Goal: Transaction & Acquisition: Purchase product/service

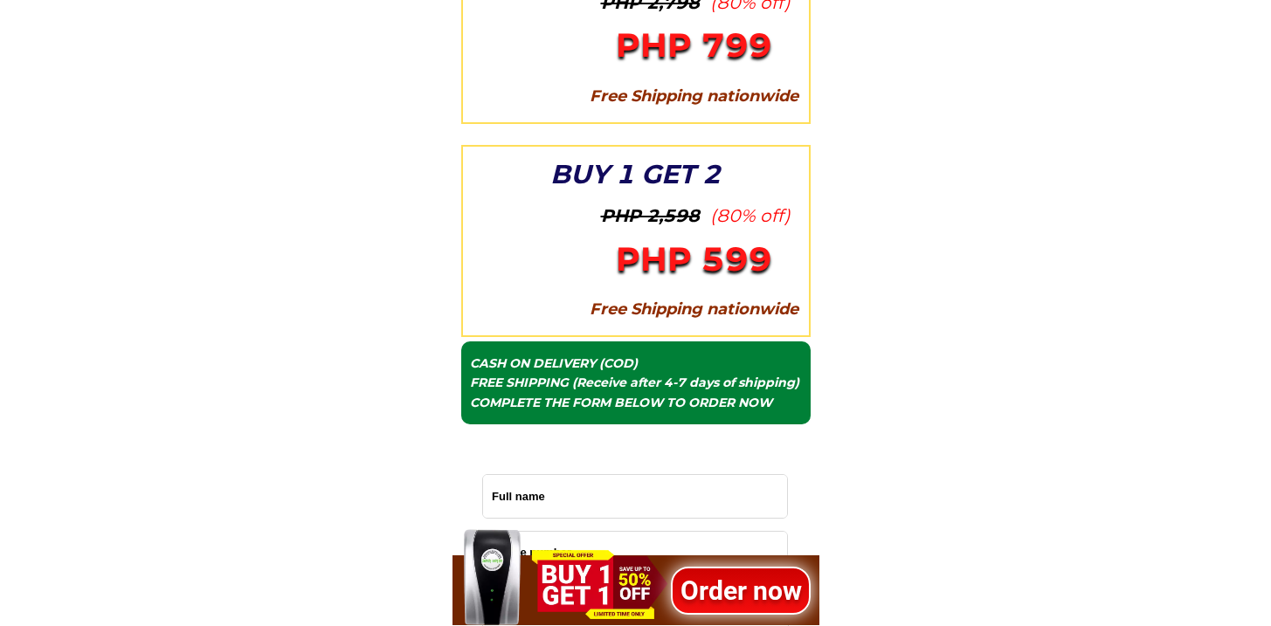
scroll to position [5601, 0]
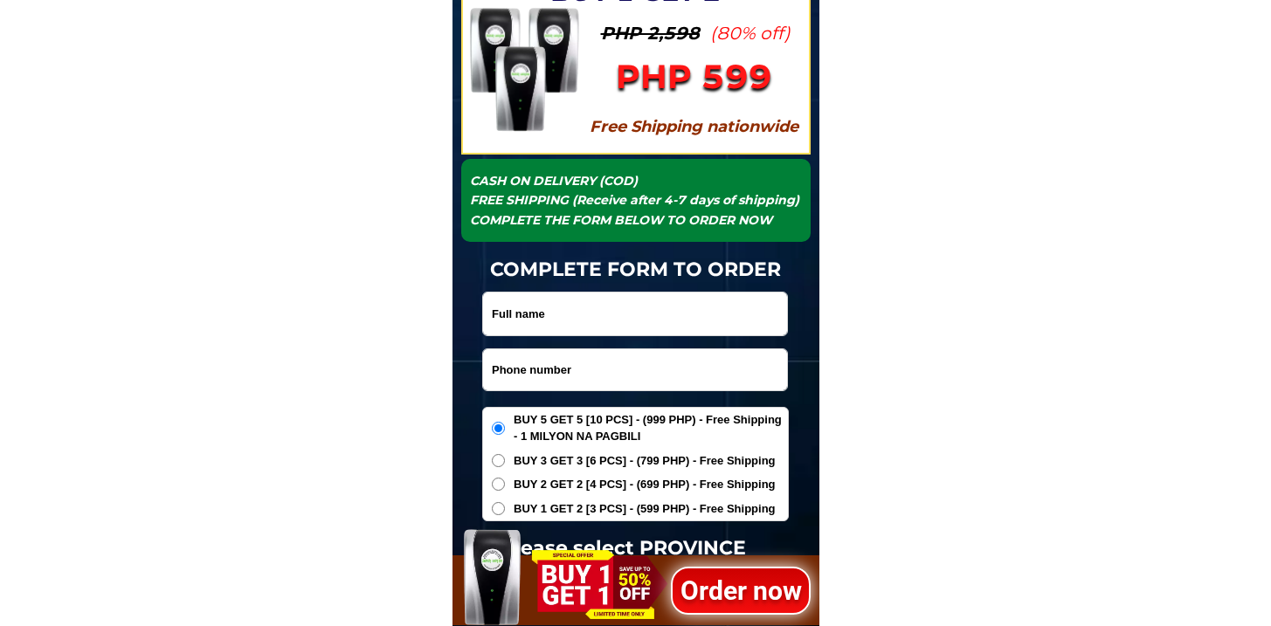
click at [572, 357] on input "Input phone_number" at bounding box center [635, 369] width 304 height 41
paste input "9177058787"
click at [486, 375] on input "9177058787" at bounding box center [635, 369] width 304 height 41
type input "09177058787"
click at [577, 289] on div "PRO ELECTRONIC SAVE BUY 5 GET 5 PHP 3,998 (80% off) PHP 999 Free Shipping natio…" at bounding box center [635, 43] width 367 height 1514
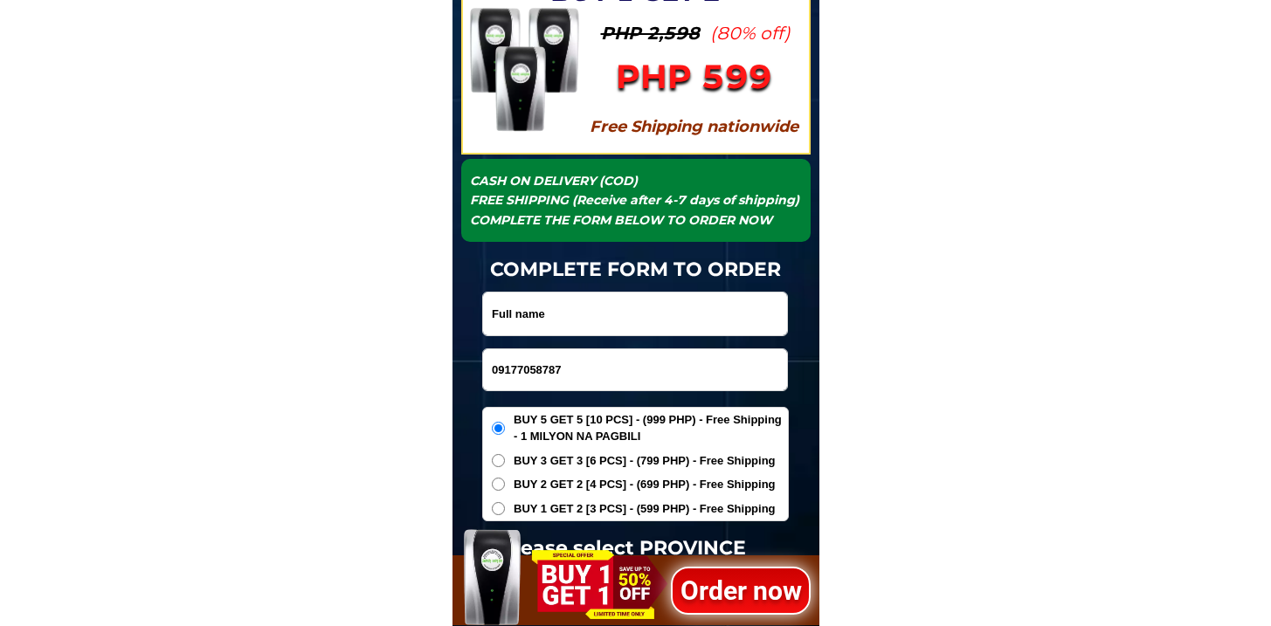
click at [581, 298] on input "Input full_name" at bounding box center [635, 314] width 304 height 43
paste input "Thlompson Baque"
type input "Thlompson Baque"
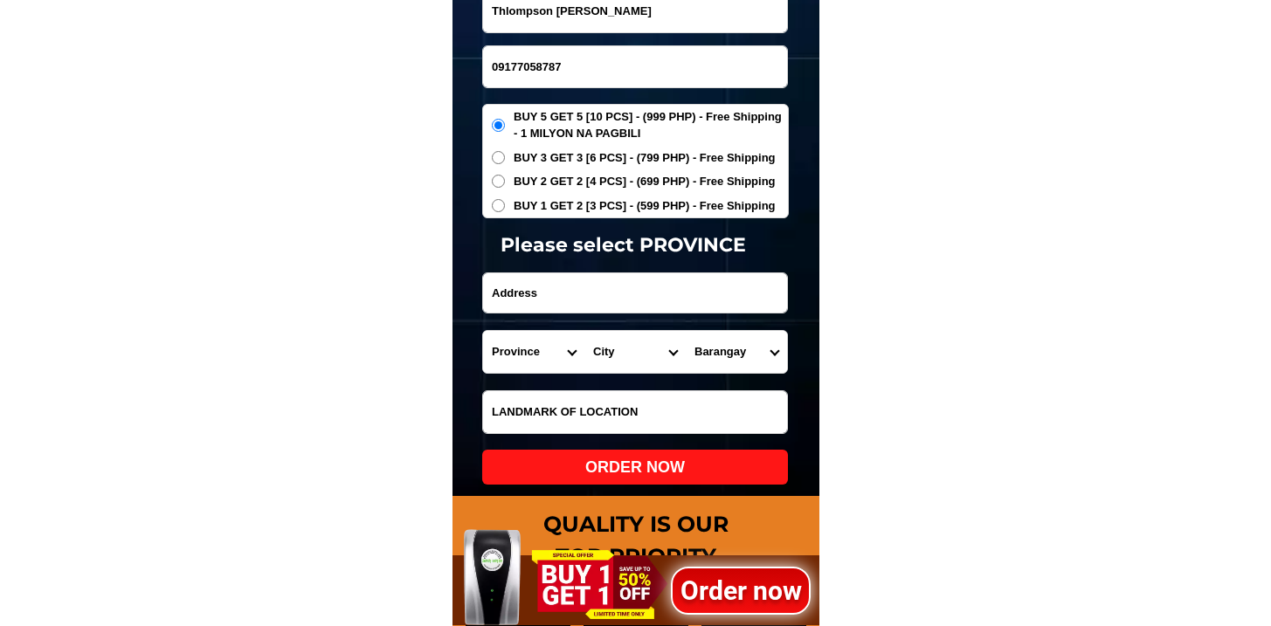
scroll to position [5920, 0]
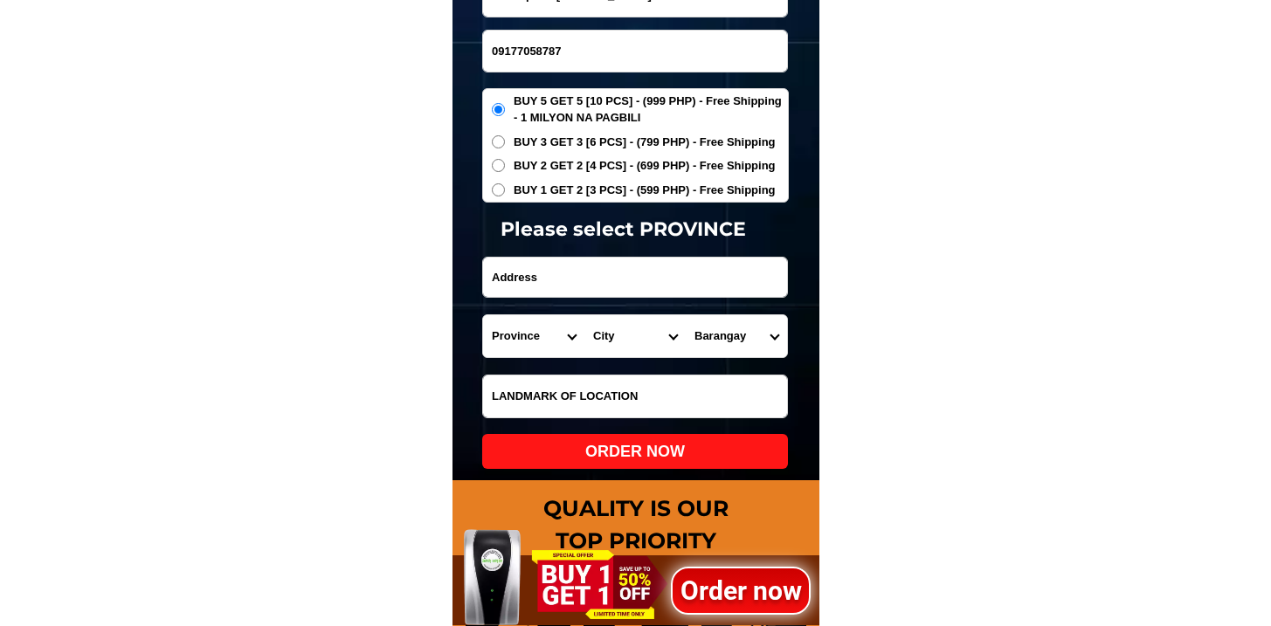
click at [589, 277] on input "Input address" at bounding box center [635, 277] width 304 height 39
paste input "Cpt. Celo st Dist.4 Babatngon Leyte"
type input "Cpt. Celo st Dist.4 Babatngon Leyte"
click at [517, 200] on div "BUY 5 GET 5 [10 PCS] - (999 PHP) - Free Shipping - 1 MILYON NA PAGBILI BUY 3 GE…" at bounding box center [635, 145] width 307 height 115
click at [549, 197] on span "BUY 1 GET 2 [3 PCS] - (599 PHP) - Free Shipping" at bounding box center [644, 190] width 262 height 17
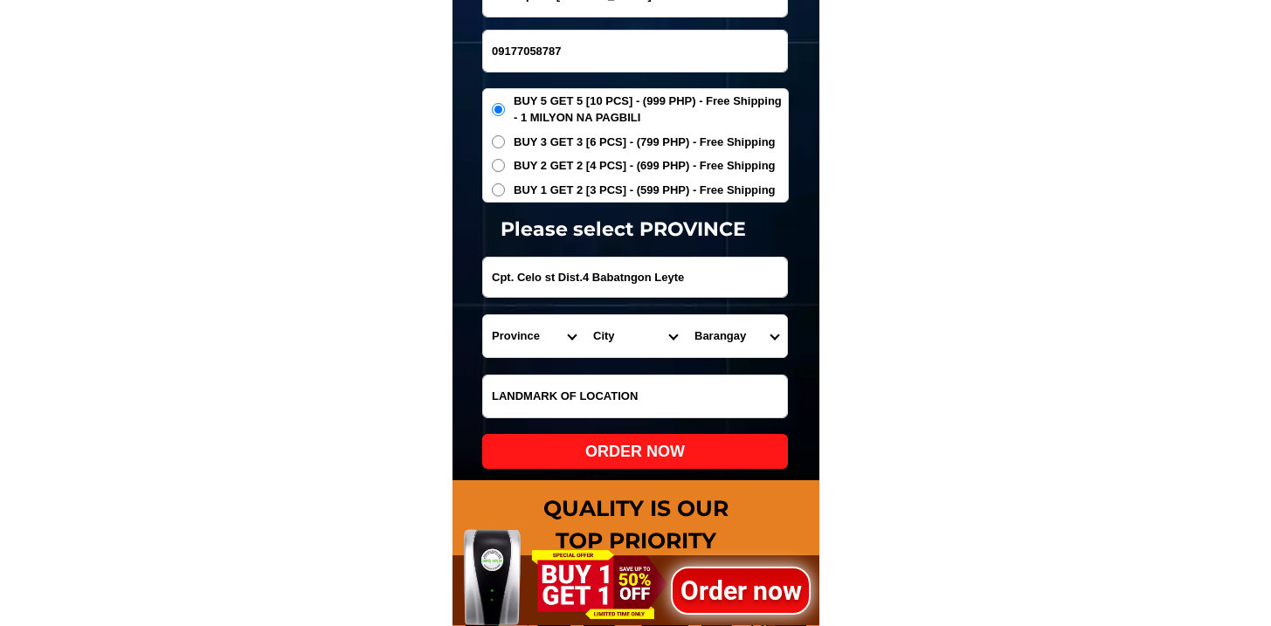
click at [505, 196] on input "BUY 1 GET 2 [3 PCS] - (599 PHP) - Free Shipping" at bounding box center [498, 189] width 13 height 13
radio input "true"
click at [519, 332] on select "Province [GEOGRAPHIC_DATA] [GEOGRAPHIC_DATA][PERSON_NAME][GEOGRAPHIC_DATA][GEOG…" at bounding box center [533, 336] width 101 height 42
select select "63_199"
click at [483, 315] on select "Province [GEOGRAPHIC_DATA] [GEOGRAPHIC_DATA][PERSON_NAME][GEOGRAPHIC_DATA][GEOG…" at bounding box center [533, 336] width 101 height 42
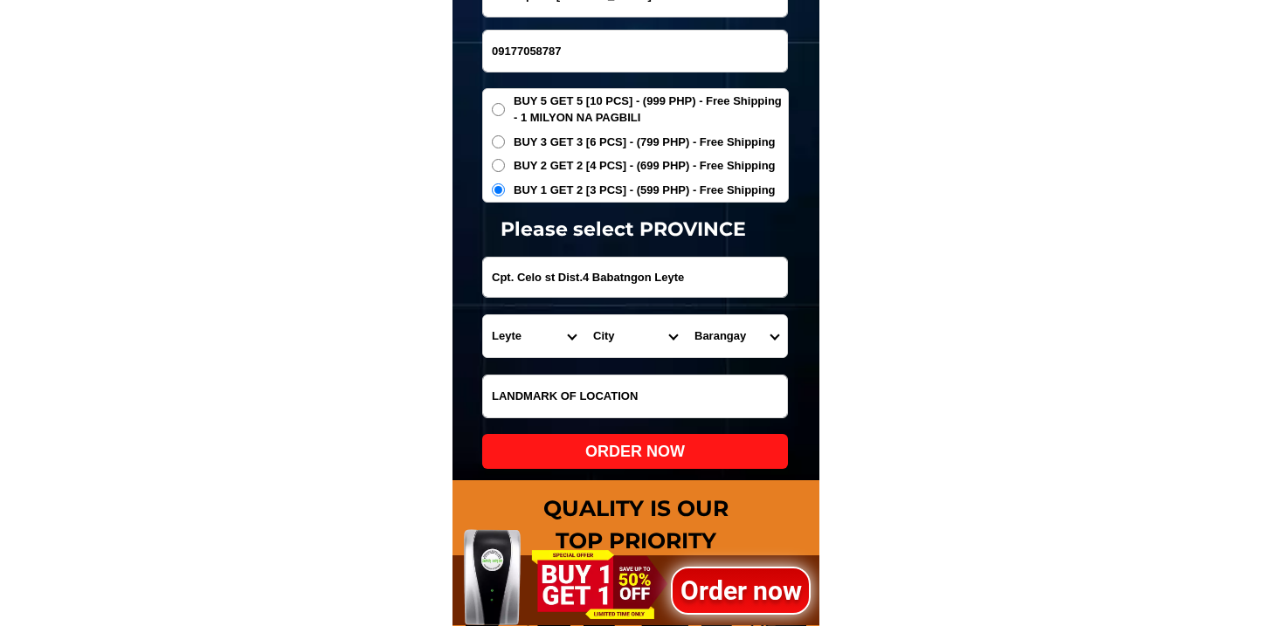
click at [622, 335] on select "City Abuyog Alangalang Albuera Babatngon Barugo Baybay-city Burauen Calubian Ca…" at bounding box center [634, 336] width 101 height 42
select select "63_1996650"
click at [584, 315] on select "City Abuyog Alangalang Albuera Babatngon Barugo Baybay-city Burauen Calubian Ca…" at bounding box center [634, 336] width 101 height 42
click at [729, 345] on select "Barangay Bacong Bagong silang Biasong Gov. e. jaro (bagahupi) Guintigui-an Luka…" at bounding box center [736, 336] width 101 height 42
select select "63_19966506566"
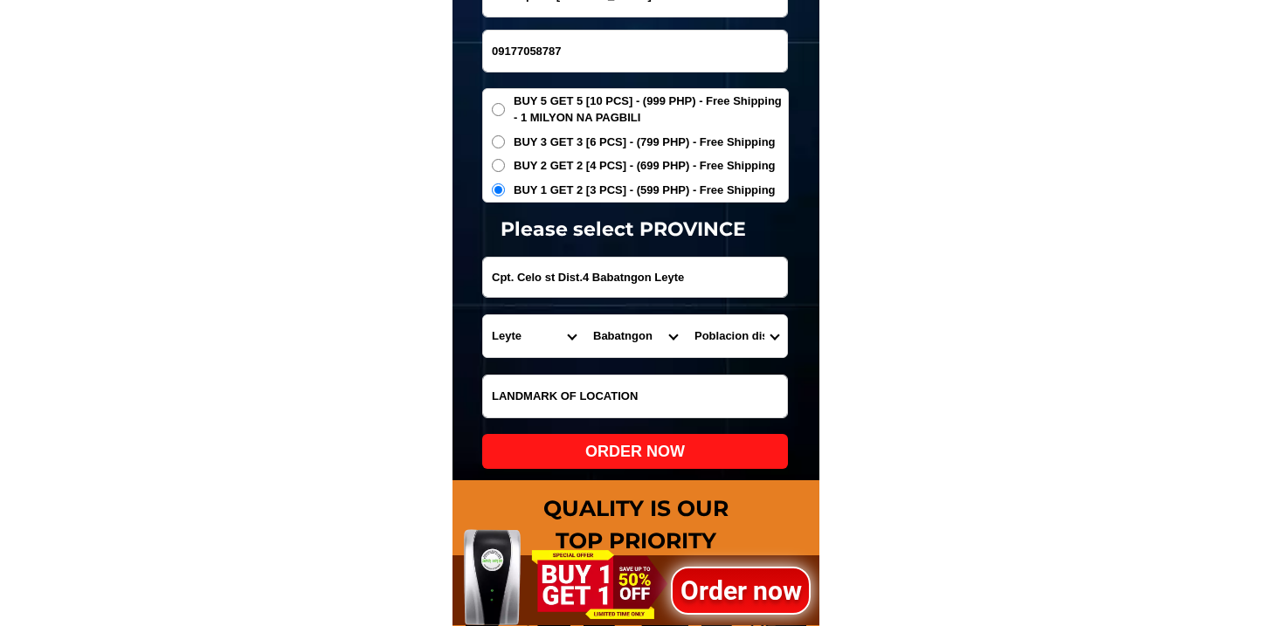
click at [686, 315] on select "Barangay Bacong Bagong silang Biasong Gov. e. jaro (bagahupi) Guintigui-an Luka…" at bounding box center [736, 336] width 101 height 42
click at [651, 451] on div "ORDER NOW" at bounding box center [635, 452] width 306 height 24
radio input "true"
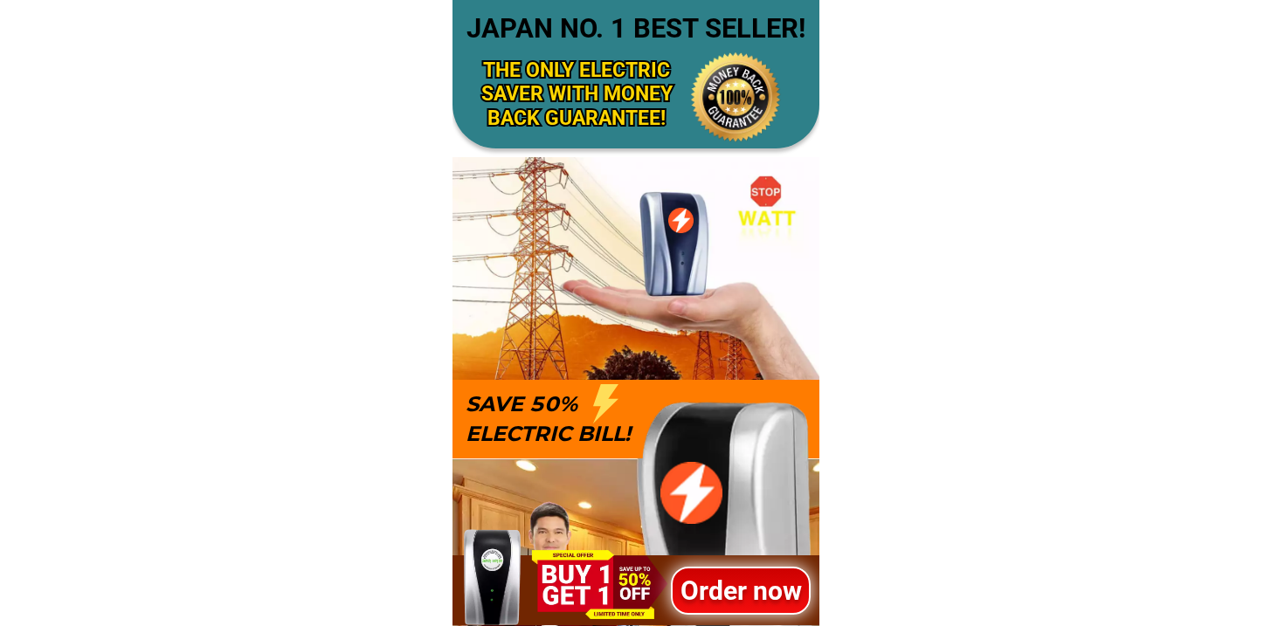
click at [768, 604] on h1 "Order now" at bounding box center [739, 590] width 141 height 40
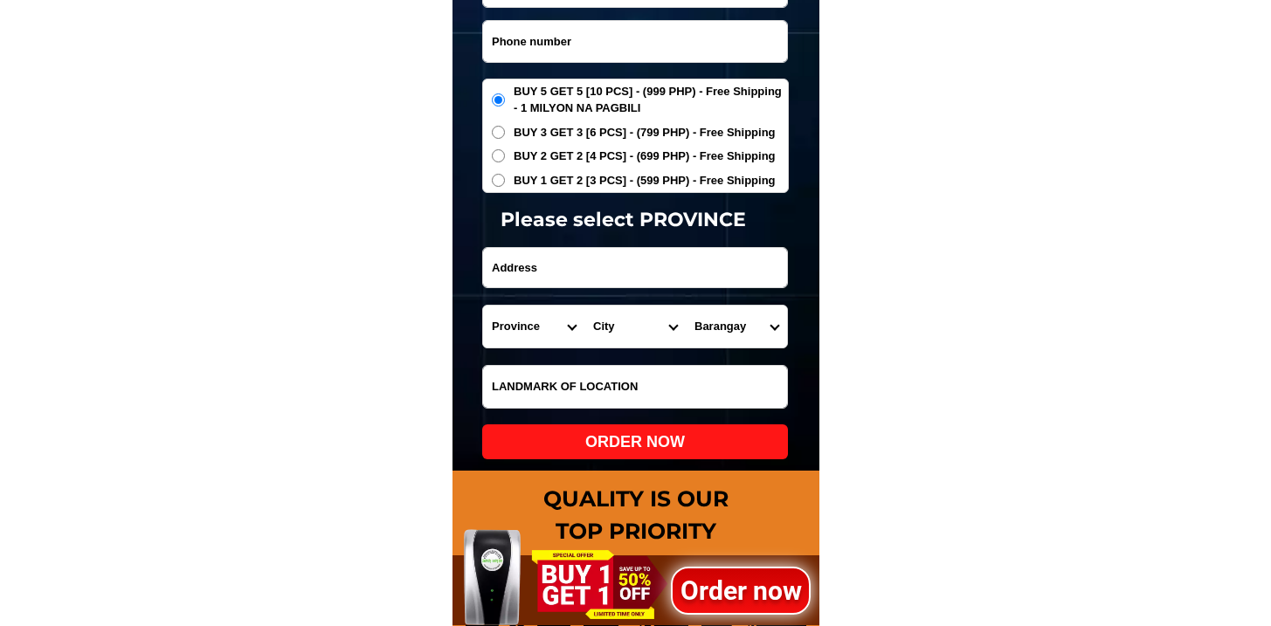
scroll to position [5901, 0]
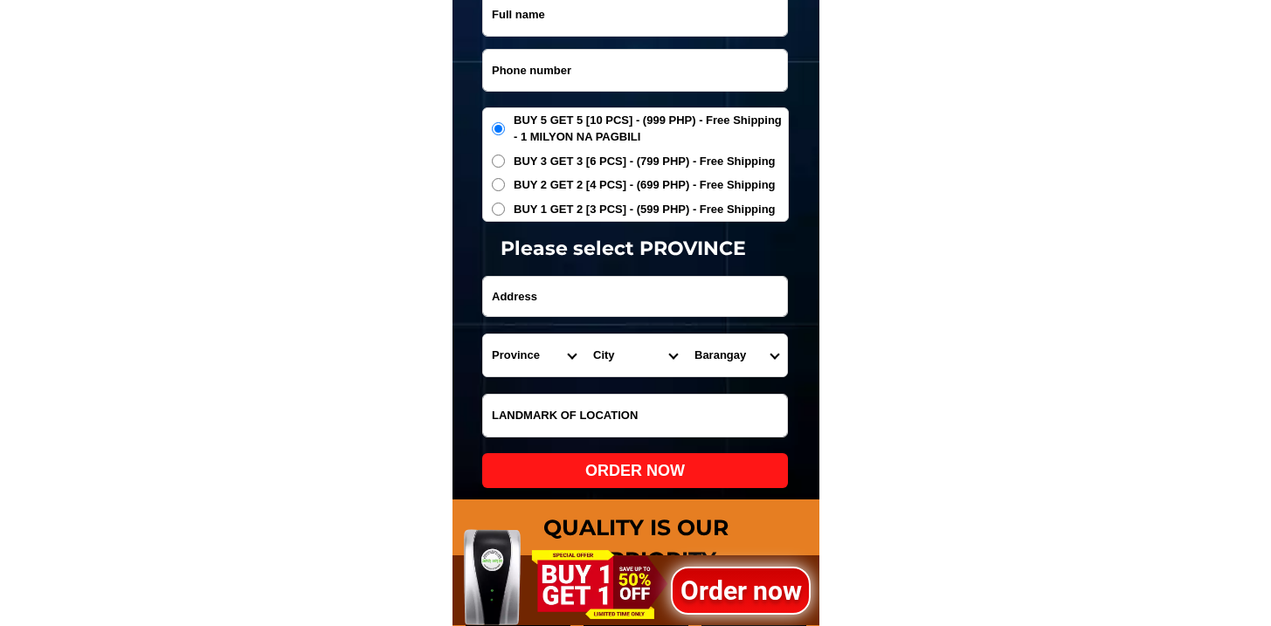
click at [565, 73] on input "Input phone_number" at bounding box center [635, 70] width 304 height 41
paste input "09171392569"
type input "09171392569"
click at [593, 22] on input "Input full_name" at bounding box center [635, 14] width 304 height 43
paste input "[PERSON_NAME]"
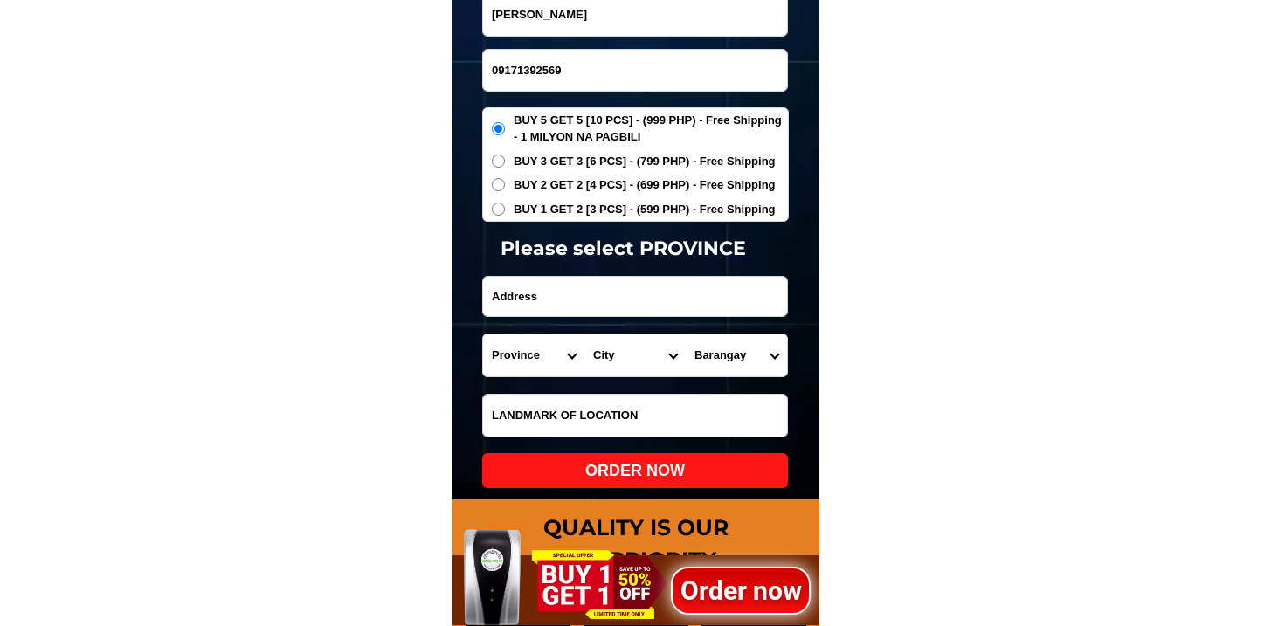
type input "[PERSON_NAME]"
click at [565, 408] on input "Input LANDMARKOFLOCATION" at bounding box center [635, 416] width 304 height 42
paste input "near basketball court"
type input "near basketball court"
click at [586, 201] on span "BUY 1 GET 2 [3 PCS] - (599 PHP) - Free Shipping" at bounding box center [644, 209] width 262 height 17
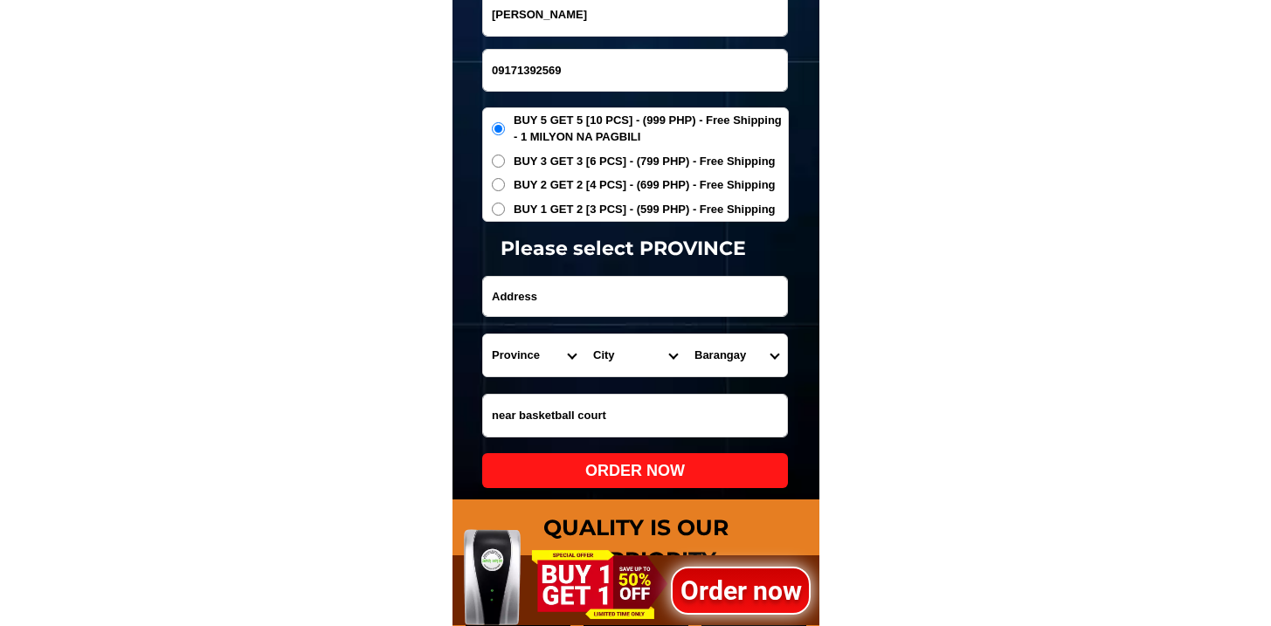
click at [505, 203] on input "BUY 1 GET 2 [3 PCS] - (599 PHP) - Free Shipping" at bounding box center [498, 209] width 13 height 13
radio input "true"
click at [537, 342] on select "Province [GEOGRAPHIC_DATA] [GEOGRAPHIC_DATA][PERSON_NAME][GEOGRAPHIC_DATA][GEOG…" at bounding box center [533, 355] width 101 height 42
select select "63_995"
click at [483, 334] on select "Province [GEOGRAPHIC_DATA] [GEOGRAPHIC_DATA][PERSON_NAME][GEOGRAPHIC_DATA][GEOG…" at bounding box center [533, 355] width 101 height 42
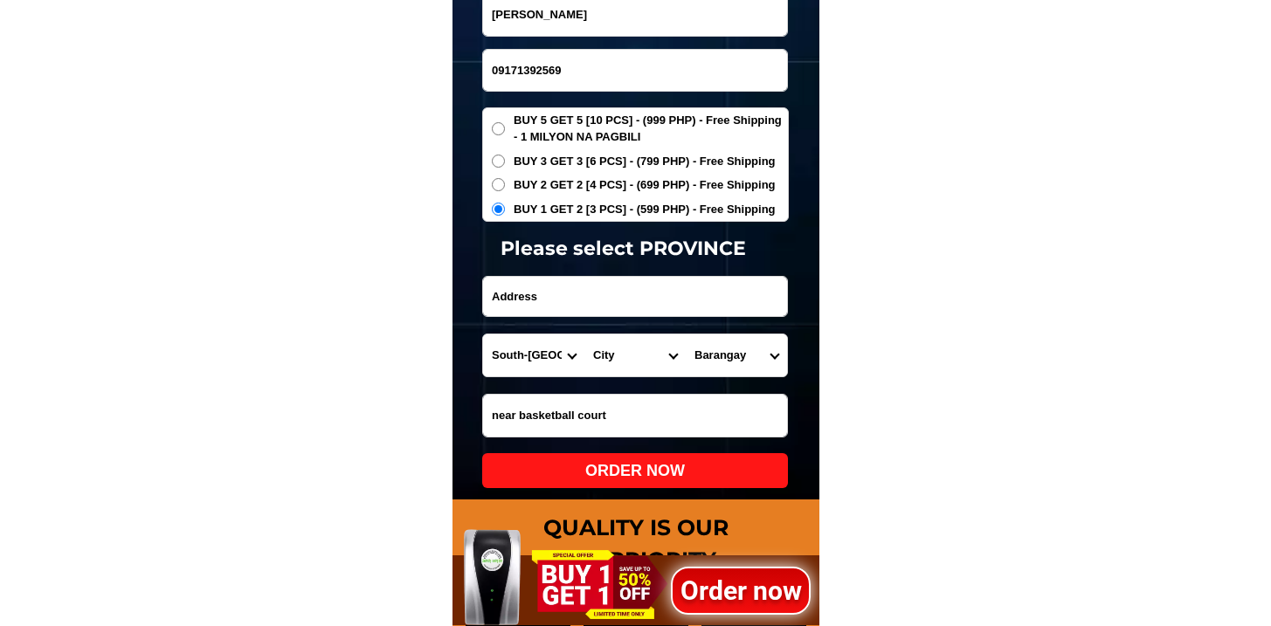
click at [635, 297] on input "Input address" at bounding box center [635, 296] width 304 height 39
paste input "[STREET_ADDRESS]"
type input "[STREET_ADDRESS]"
click at [612, 355] on select "City General-[GEOGRAPHIC_DATA]-city [GEOGRAPHIC_DATA]-[GEOGRAPHIC_DATA]-[GEOGRA…" at bounding box center [634, 355] width 101 height 42
click at [584, 334] on select "City General-[GEOGRAPHIC_DATA]-city [GEOGRAPHIC_DATA]-[GEOGRAPHIC_DATA]-[GEOGRA…" at bounding box center [634, 355] width 101 height 42
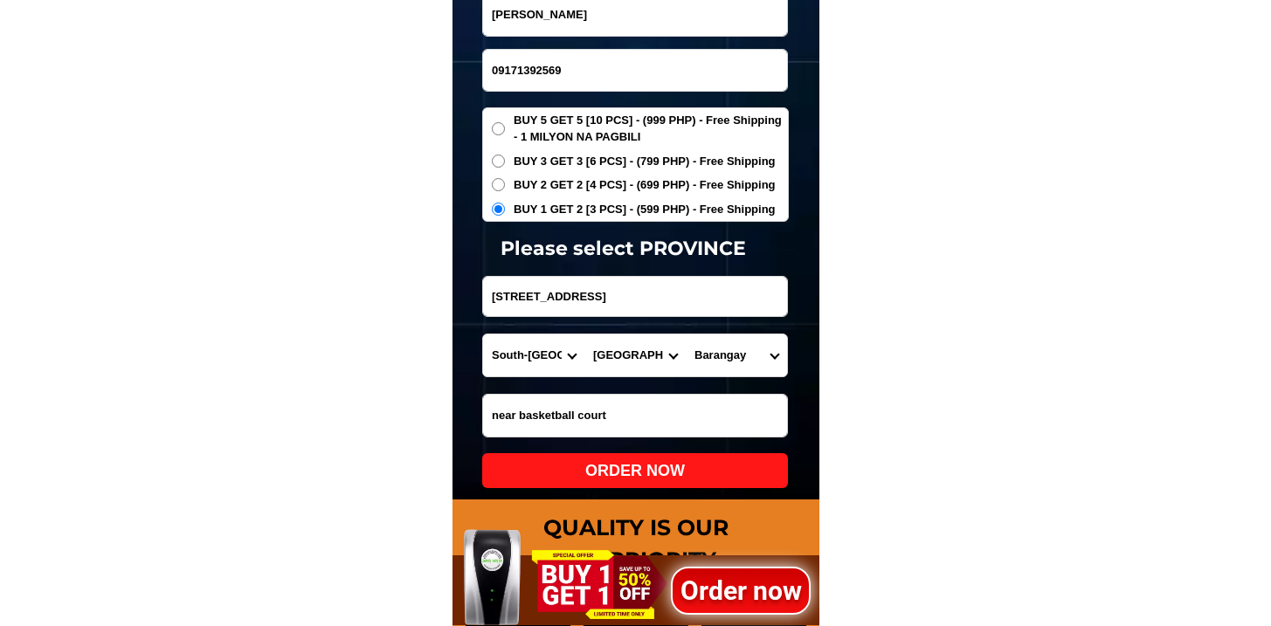
click at [644, 346] on select "City General-[GEOGRAPHIC_DATA]-city [GEOGRAPHIC_DATA]-[GEOGRAPHIC_DATA]-[GEOGRA…" at bounding box center [634, 355] width 101 height 42
select select "63_9951169"
click at [584, 334] on select "City General-[GEOGRAPHIC_DATA]-city [GEOGRAPHIC_DATA]-[GEOGRAPHIC_DATA]-[GEOGRA…" at bounding box center [634, 355] width 101 height 42
click at [706, 355] on select "Barangay Apopong Baluan [PERSON_NAME][GEOGRAPHIC_DATA][GEOGRAPHIC_DATA] [GEOGRA…" at bounding box center [736, 355] width 101 height 42
click at [686, 334] on select "Barangay Apopong Baluan [PERSON_NAME][GEOGRAPHIC_DATA][GEOGRAPHIC_DATA] [GEOGRA…" at bounding box center [736, 355] width 101 height 42
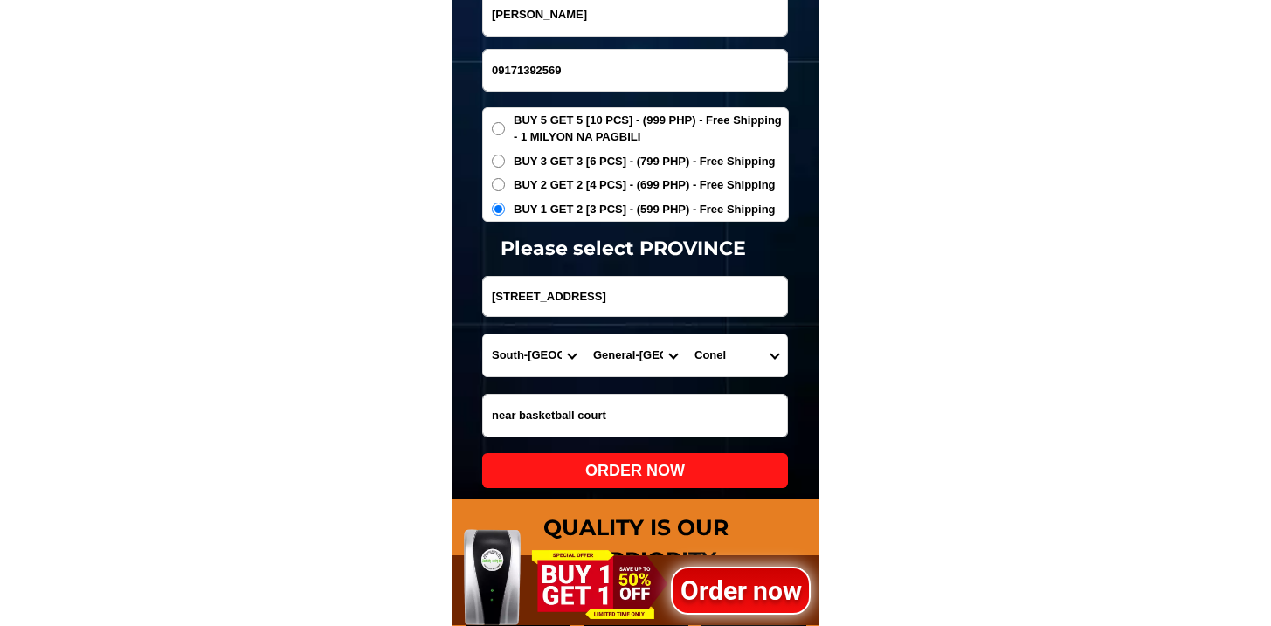
click at [738, 311] on input "[STREET_ADDRESS]" at bounding box center [635, 296] width 304 height 39
click at [761, 382] on form "[PERSON_NAME] 09171392569 ORDER NOW Block 9, [GEOGRAPHIC_DATA], [GEOGRAPHIC_DAT…" at bounding box center [635, 240] width 307 height 496
click at [754, 358] on select "Barangay Apopong Baluan [PERSON_NAME][GEOGRAPHIC_DATA][GEOGRAPHIC_DATA] [GEOGRA…" at bounding box center [736, 355] width 101 height 42
select select "63_99511693614"
click at [686, 334] on select "Barangay Apopong Baluan [PERSON_NAME][GEOGRAPHIC_DATA][GEOGRAPHIC_DATA] [GEOGRA…" at bounding box center [736, 355] width 101 height 42
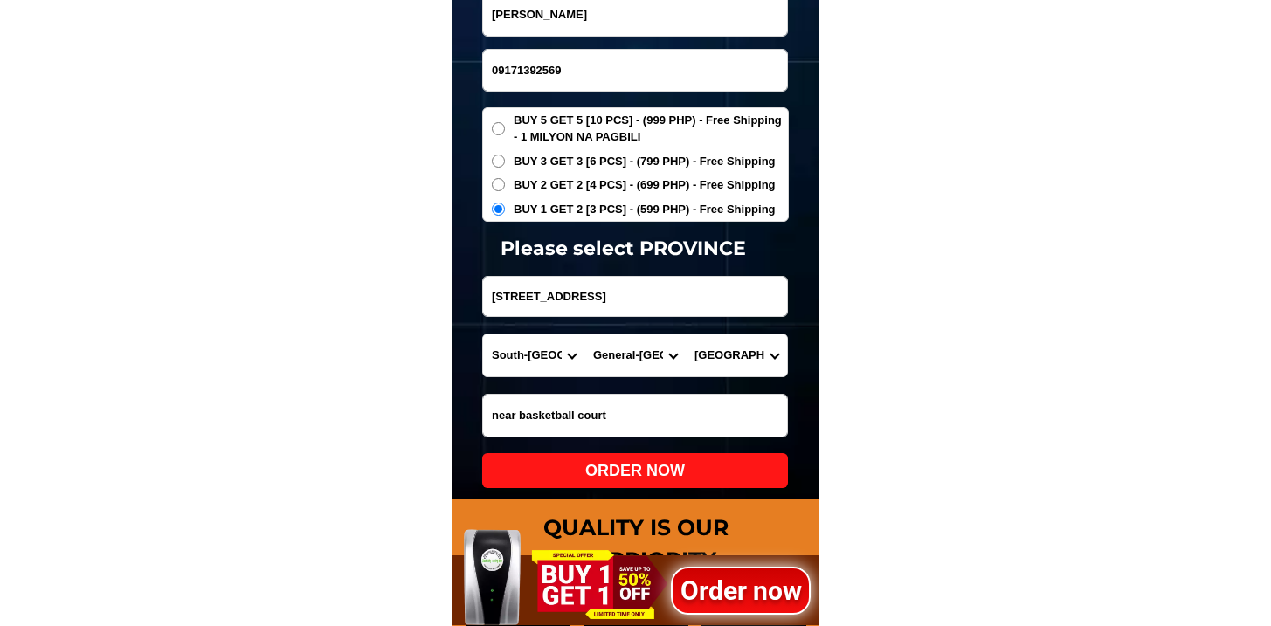
click at [677, 473] on div "ORDER NOW" at bounding box center [635, 471] width 306 height 24
radio input "true"
